Goal: Task Accomplishment & Management: Use online tool/utility

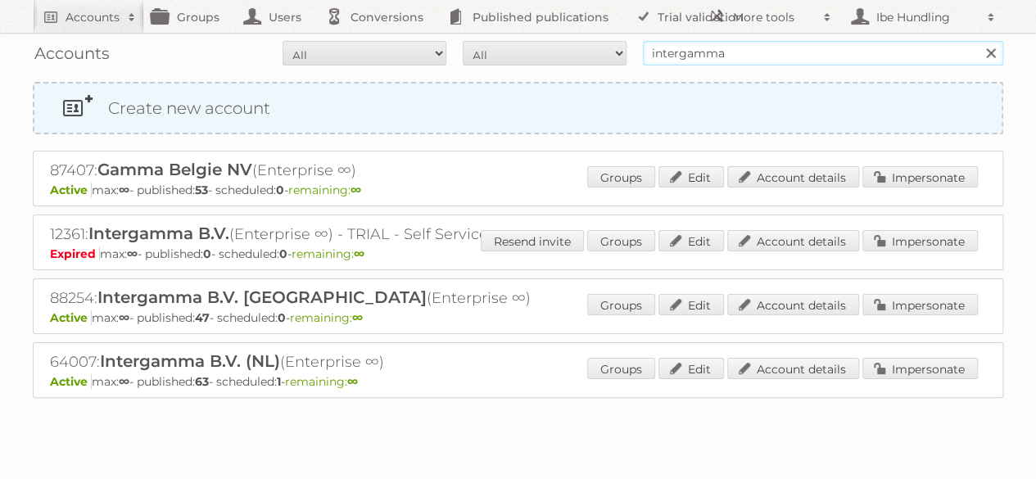
drag, startPoint x: 760, startPoint y: 61, endPoint x: 527, endPoint y: 85, distance: 233.8
click at [530, 78] on div "Accounts All Active Expired Pending All Paid Trials Self service intergamma Sea…" at bounding box center [518, 240] width 1036 height 480
type input "[PERSON_NAME]"
click at [978, 41] on input "Search" at bounding box center [990, 53] width 25 height 25
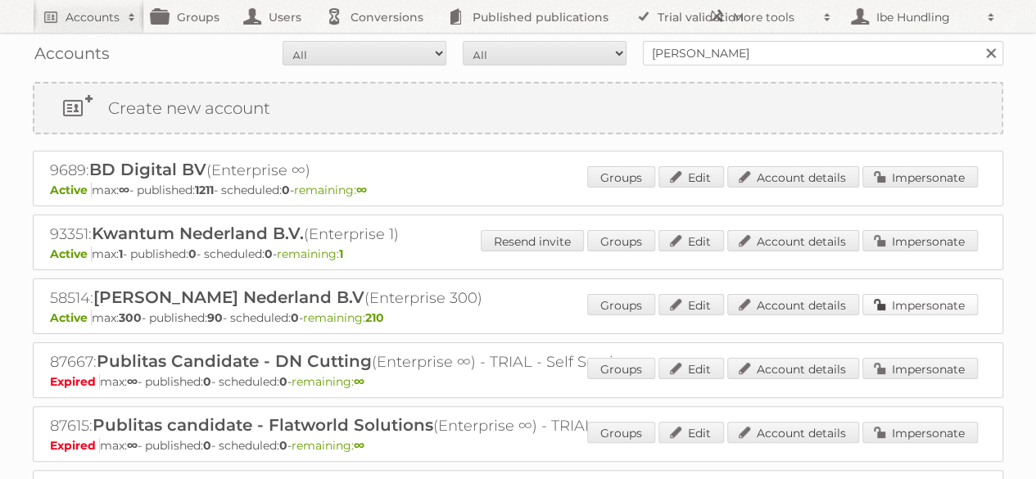
click at [934, 302] on link "Impersonate" at bounding box center [919, 304] width 115 height 21
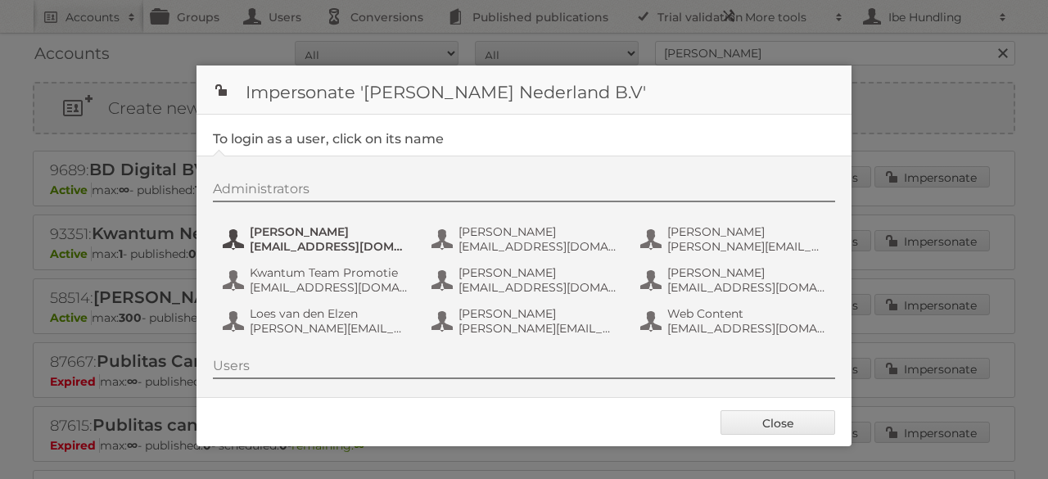
click at [305, 239] on span "aguiking@leenbakker.nl" at bounding box center [329, 246] width 159 height 15
